Goal: Information Seeking & Learning: Learn about a topic

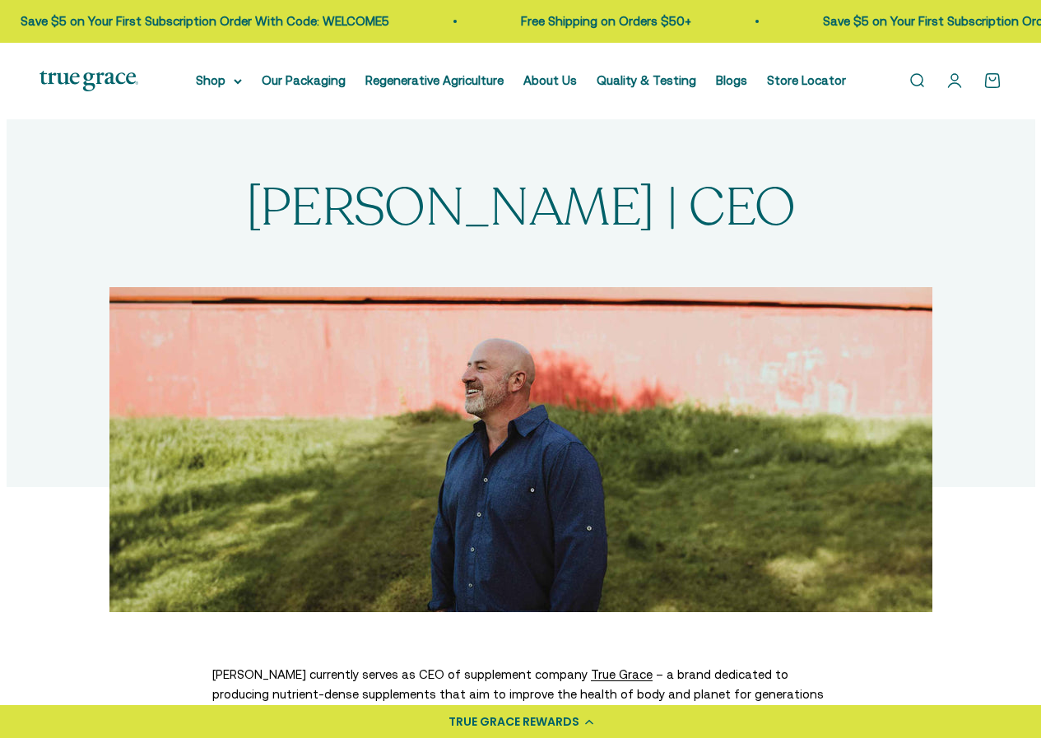
click at [530, 89] on li "About Us" at bounding box center [549, 81] width 53 height 20
click at [567, 75] on link "About Us" at bounding box center [549, 80] width 53 height 14
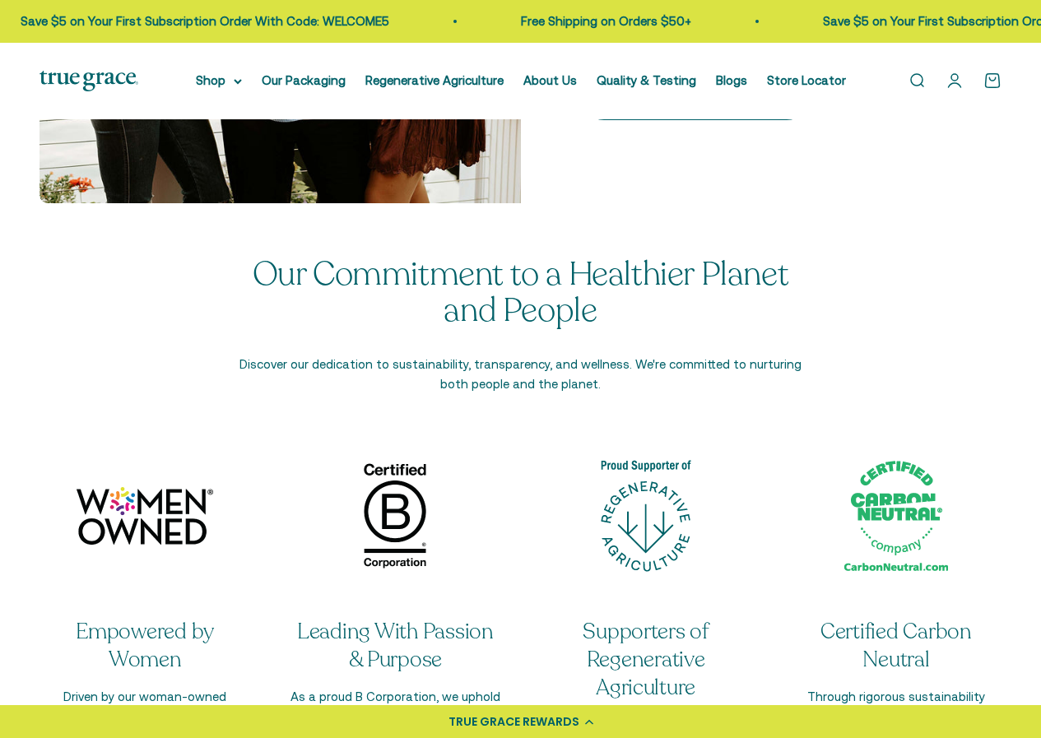
scroll to position [2139, 0]
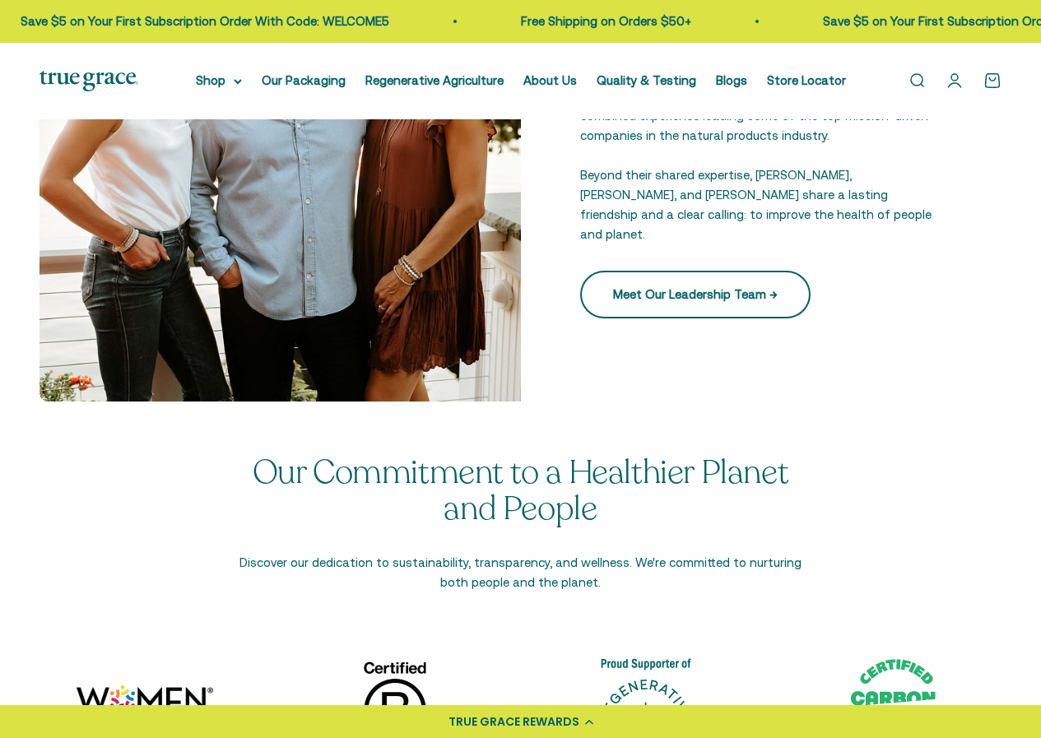
click at [707, 295] on link "Meet Our Leadership Team →" at bounding box center [695, 295] width 230 height 48
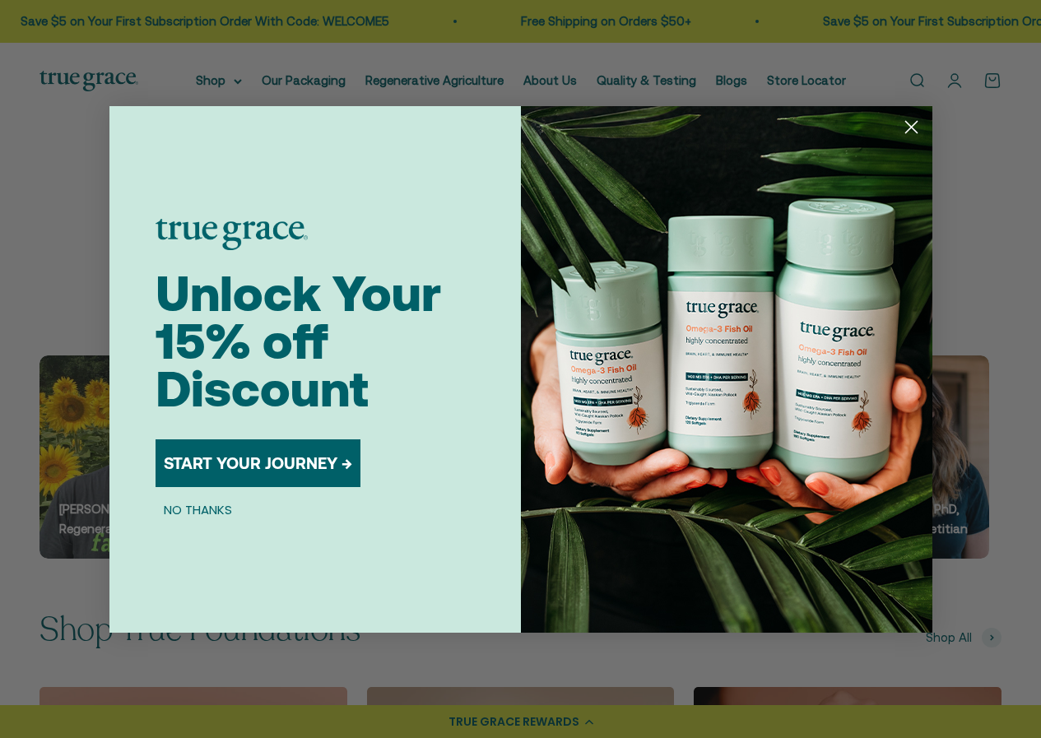
scroll to position [1918, 0]
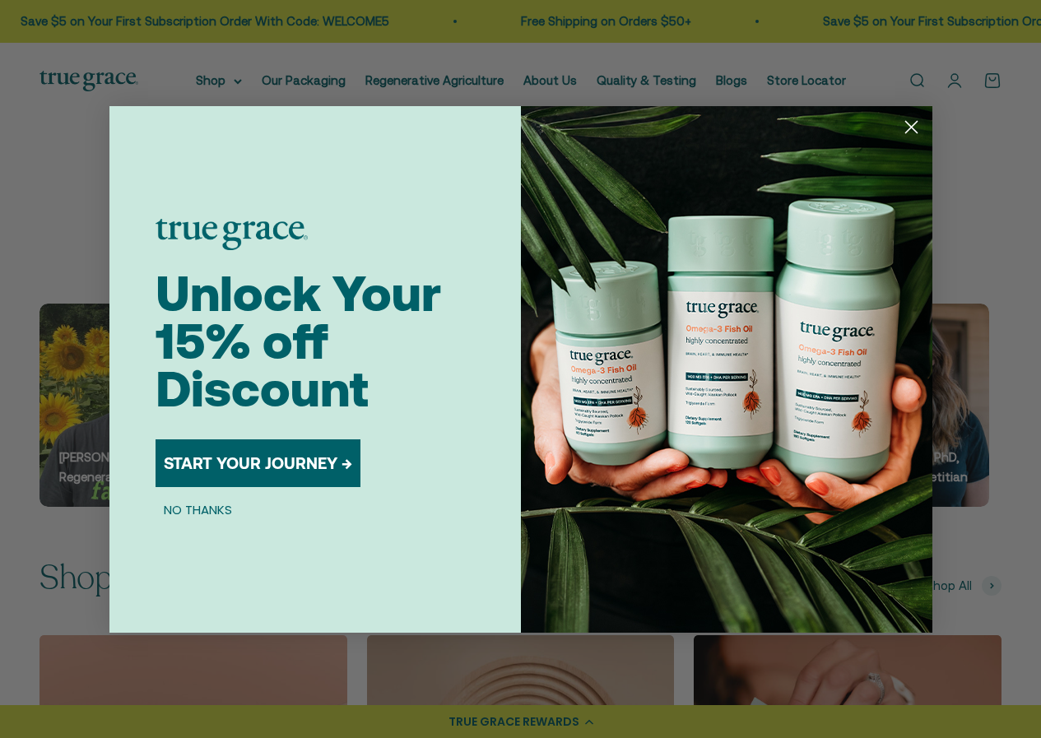
click at [917, 121] on circle "Close dialog" at bounding box center [910, 126] width 27 height 27
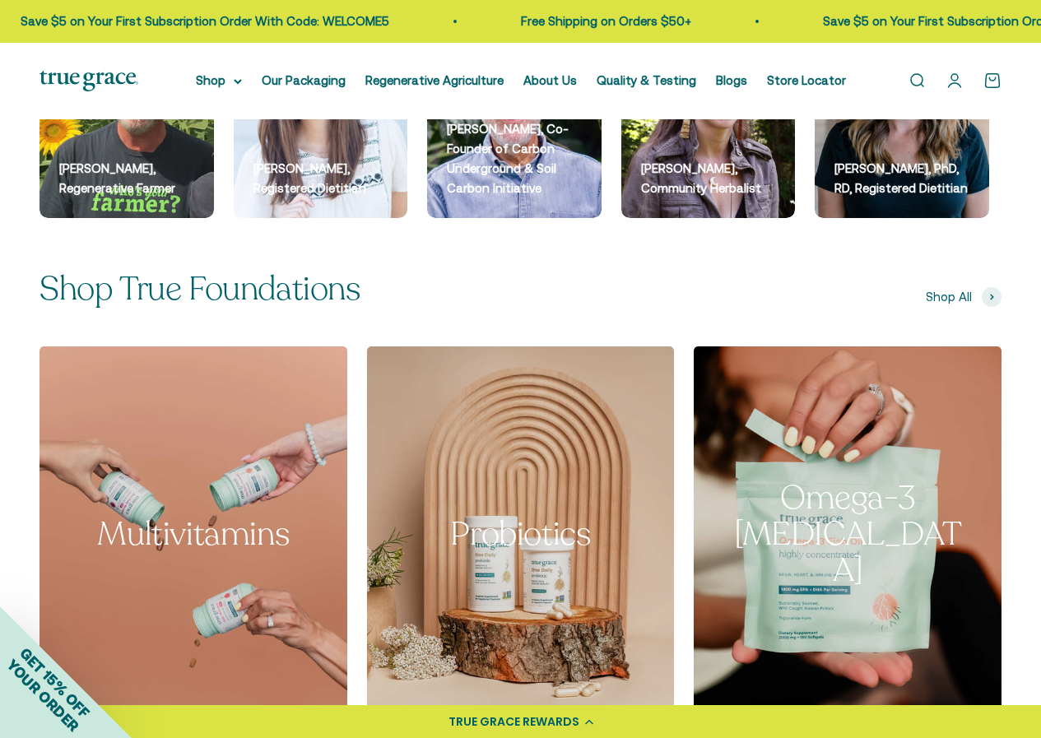
scroll to position [1960, 0]
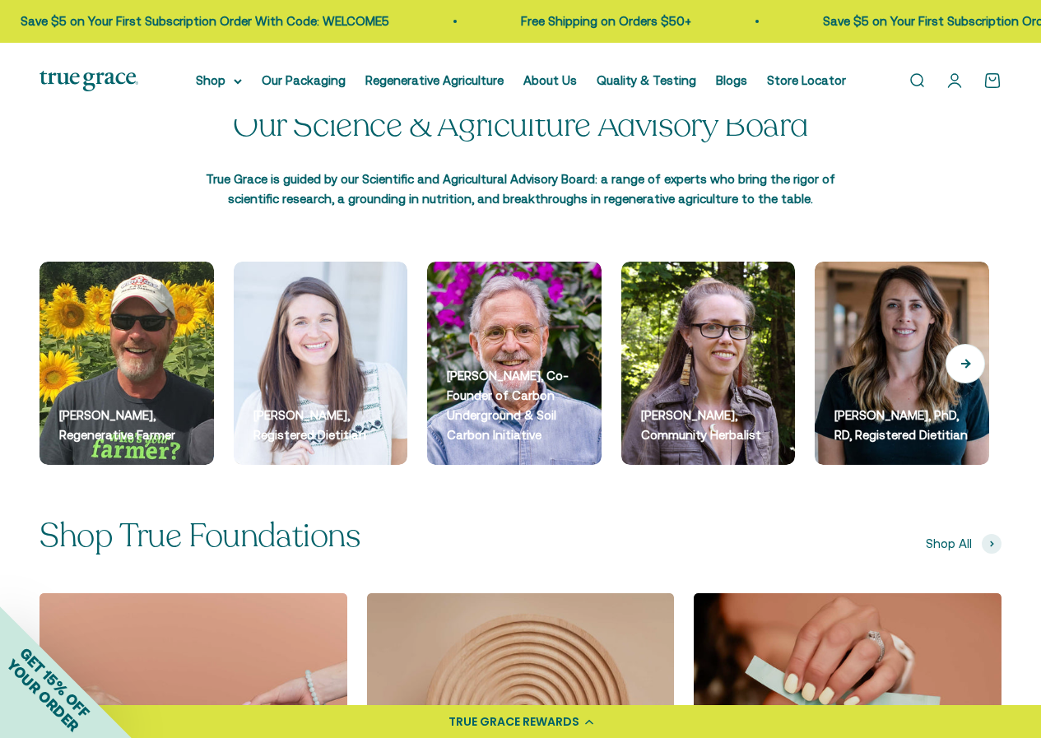
click at [977, 365] on button "Next" at bounding box center [964, 363] width 39 height 39
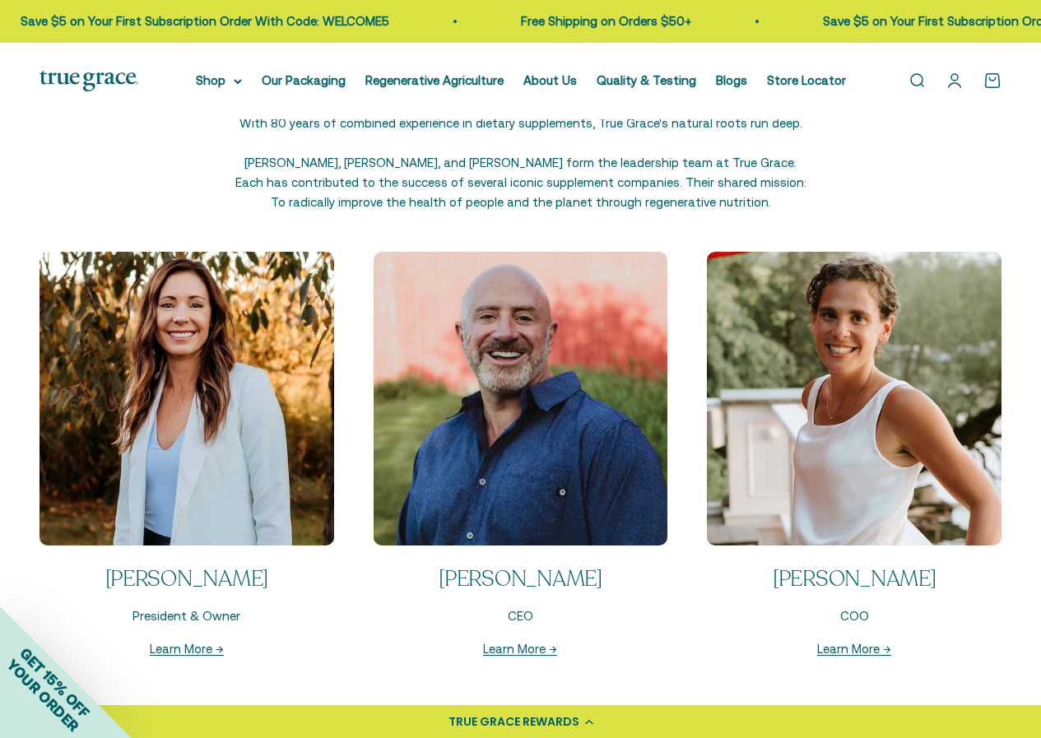
scroll to position [1384, 0]
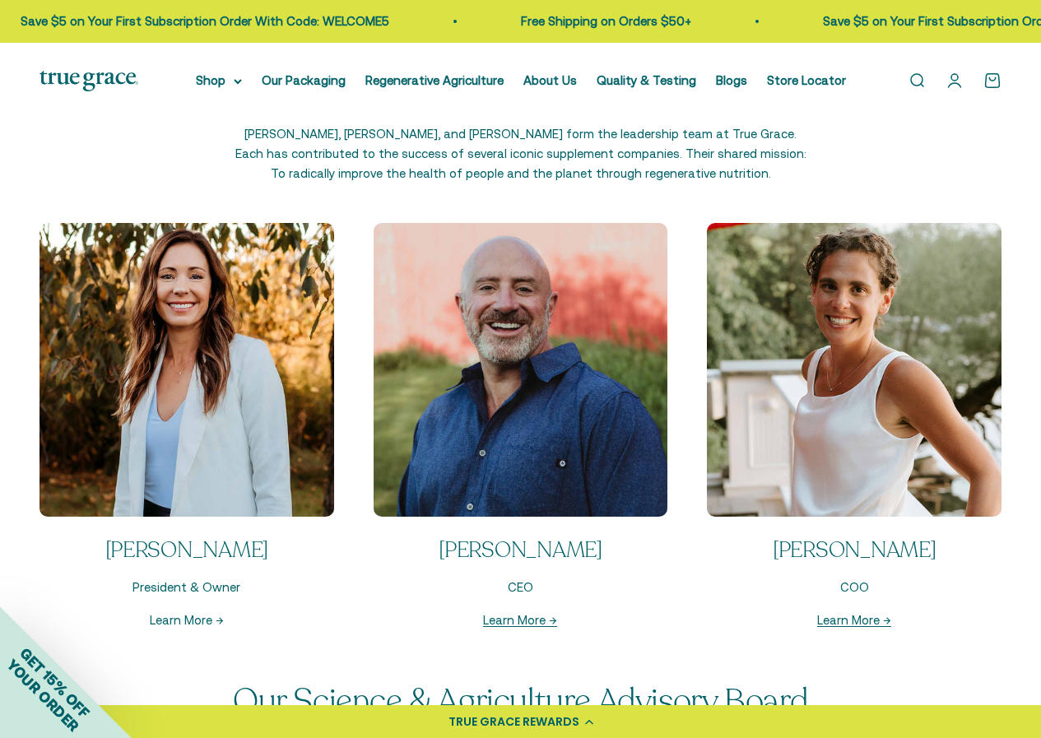
click at [168, 619] on link "Learn More →" at bounding box center [187, 620] width 74 height 14
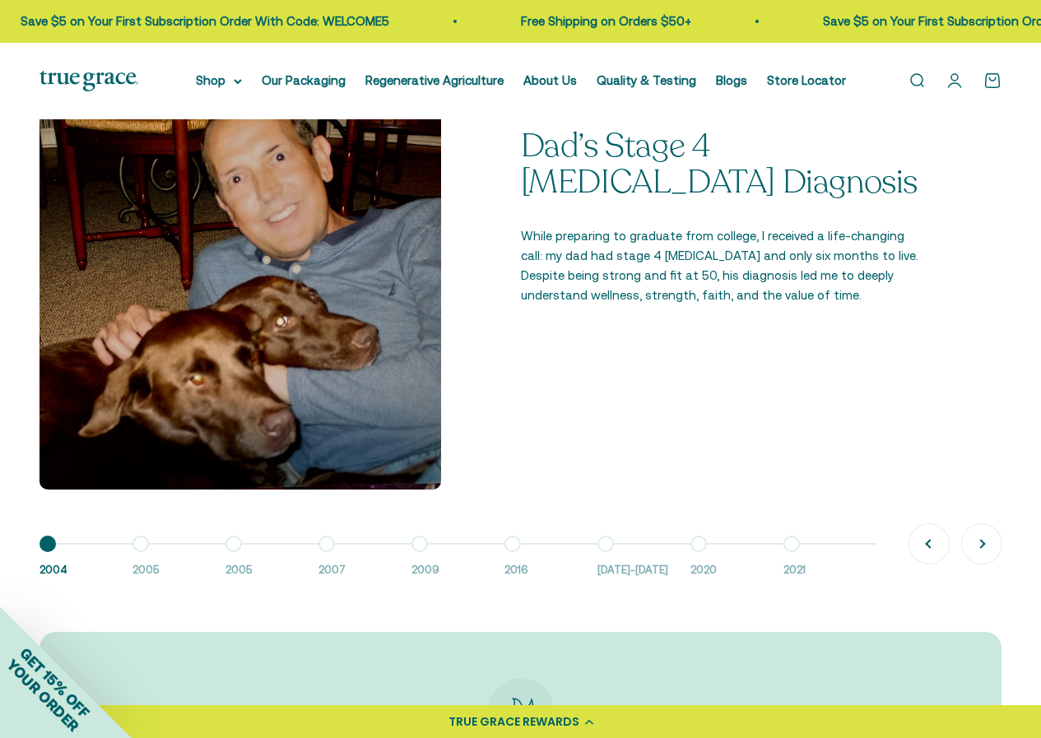
scroll to position [1069, 0]
